Goal: Task Accomplishment & Management: Manage account settings

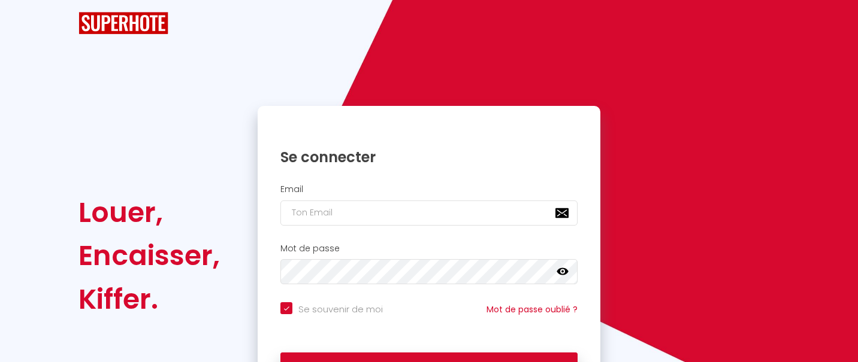
checkbox input "true"
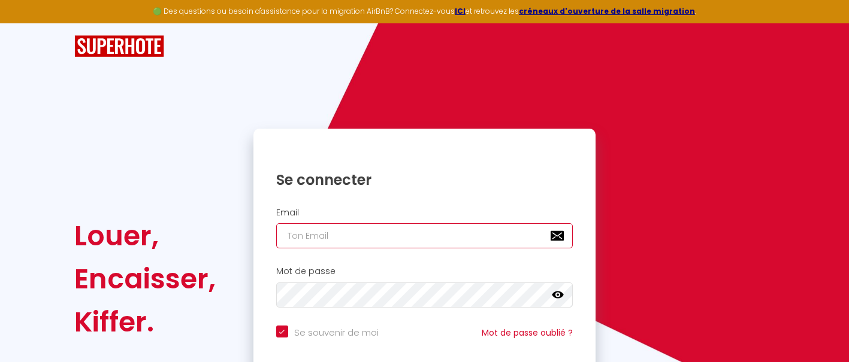
type input "[EMAIL_ADDRESS][DOMAIN_NAME]"
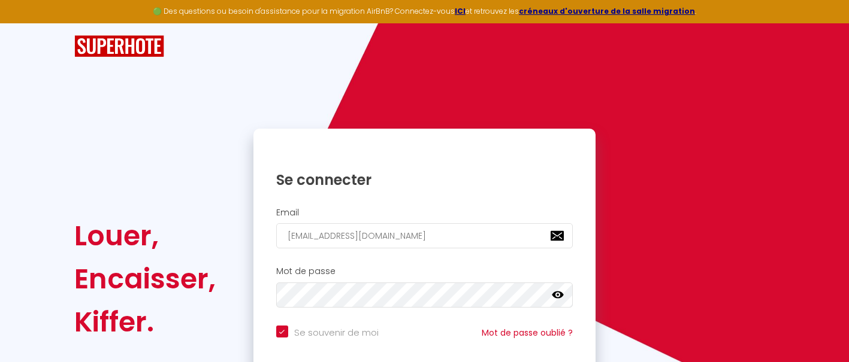
scroll to position [48, 0]
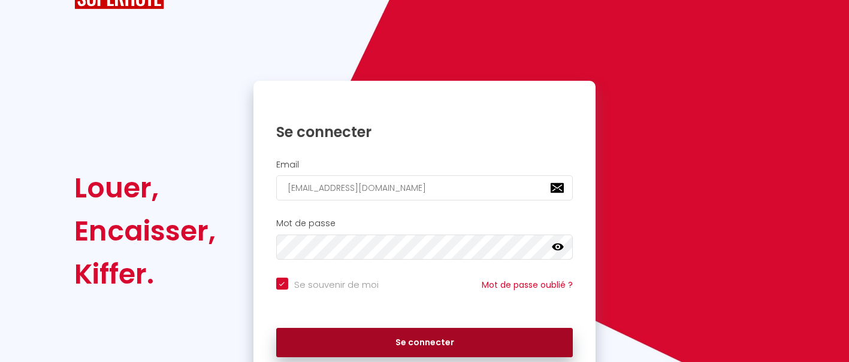
click at [398, 344] on button "Se connecter" at bounding box center [424, 343] width 297 height 30
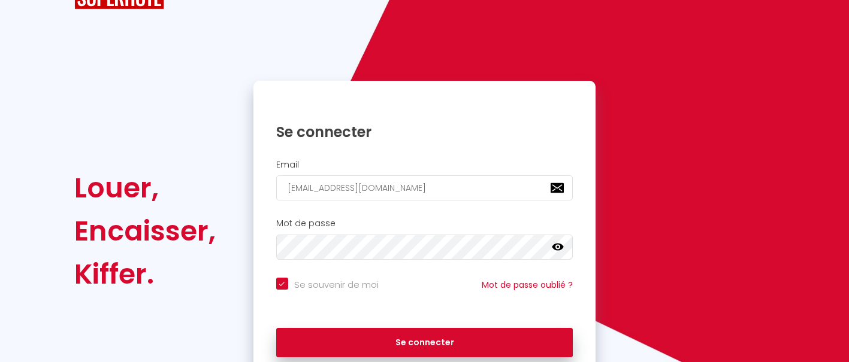
checkbox input "true"
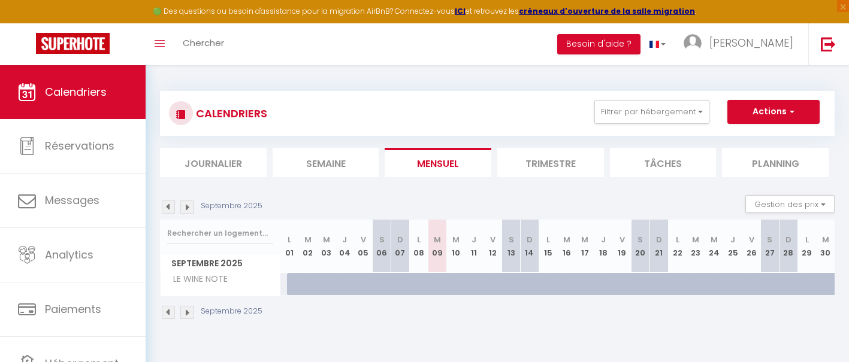
click at [167, 204] on img at bounding box center [168, 207] width 13 height 13
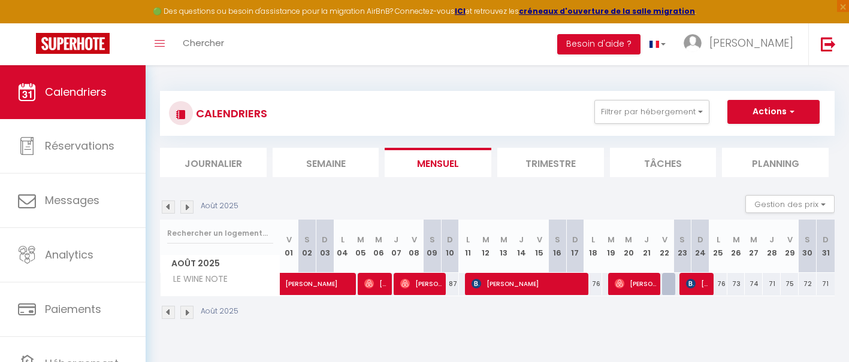
click at [167, 204] on img at bounding box center [168, 207] width 13 height 13
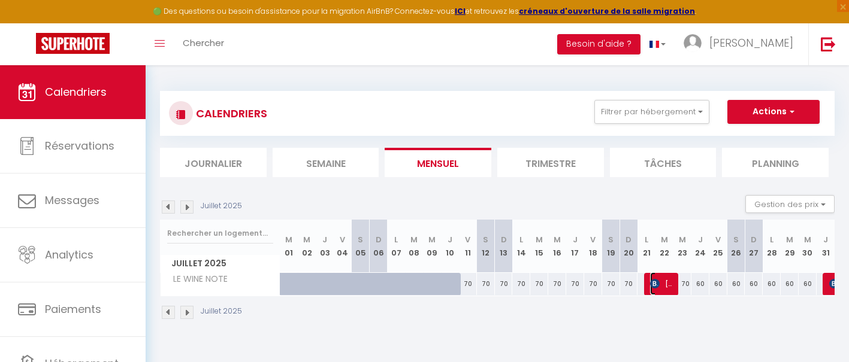
click at [665, 283] on span "[PERSON_NAME]" at bounding box center [662, 284] width 24 height 23
select select "OK"
select select "0"
select select "1"
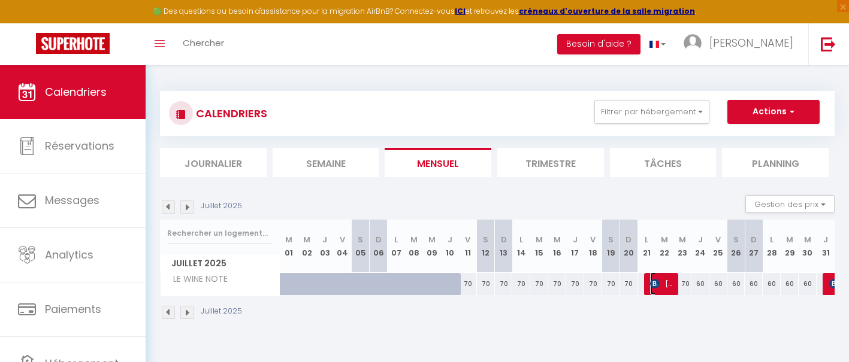
select select "1"
select select
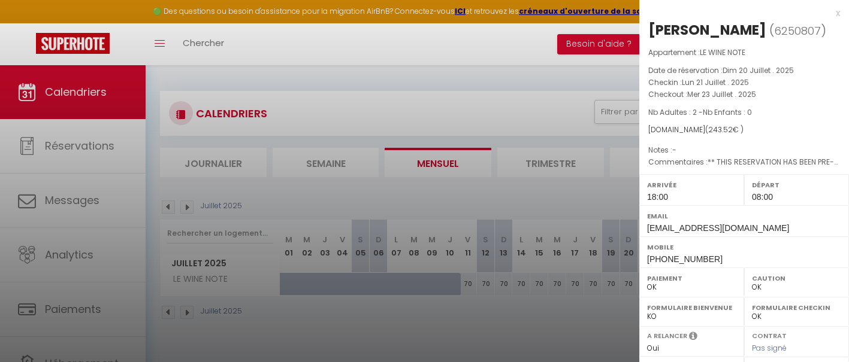
click at [600, 319] on div at bounding box center [424, 181] width 849 height 362
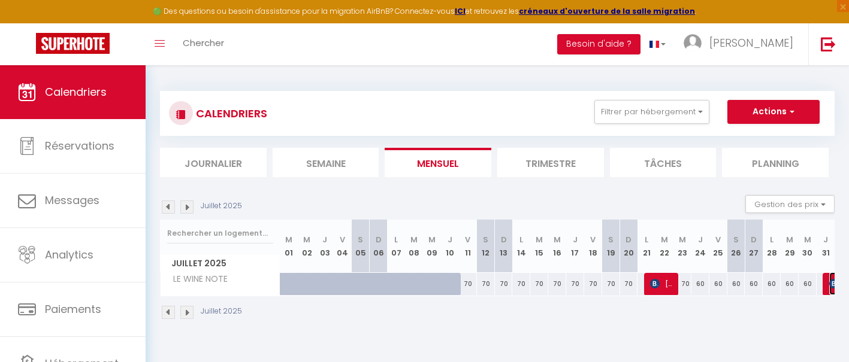
click at [833, 286] on img at bounding box center [834, 284] width 10 height 10
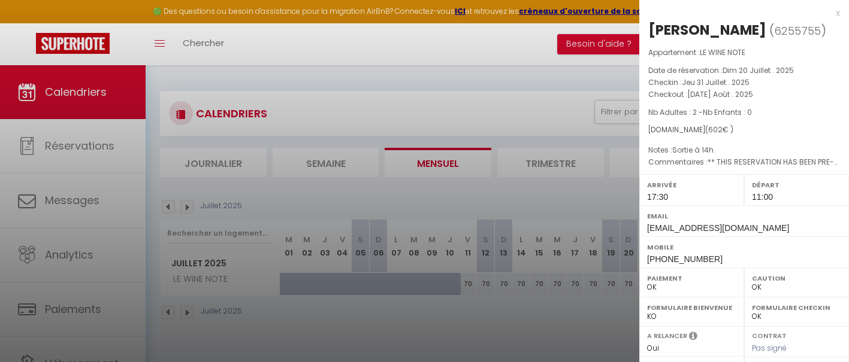
click at [217, 41] on div at bounding box center [424, 181] width 849 height 362
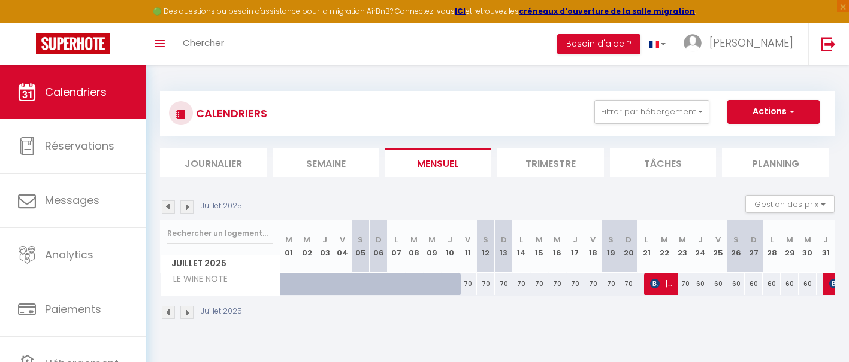
click at [189, 208] on img at bounding box center [186, 207] width 13 height 13
